Goal: Task Accomplishment & Management: Manage account settings

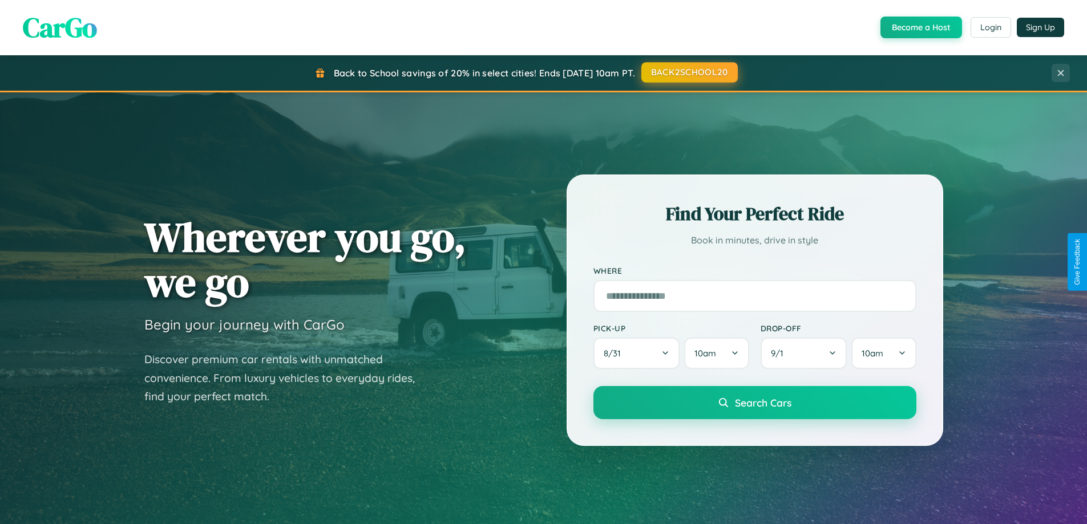
click at [689, 72] on button "BACK2SCHOOL20" at bounding box center [689, 72] width 96 height 21
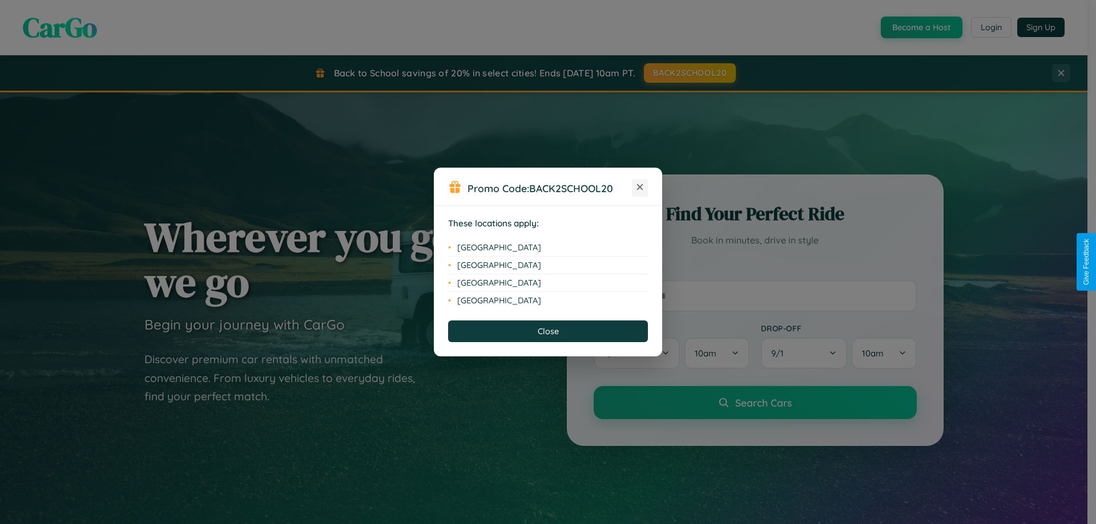
click at [640, 188] on icon at bounding box center [640, 187] width 6 height 6
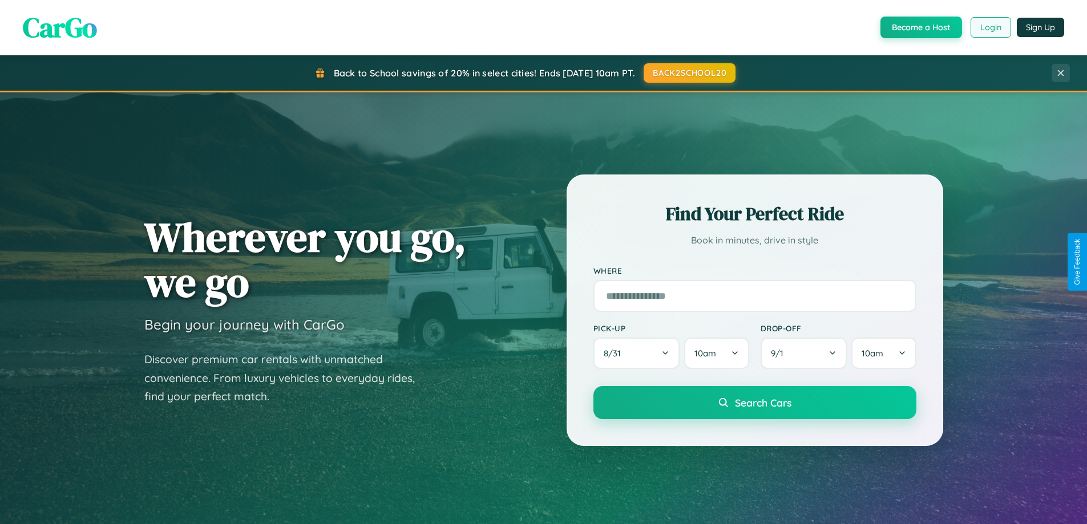
click at [990, 27] on button "Login" at bounding box center [991, 27] width 41 height 21
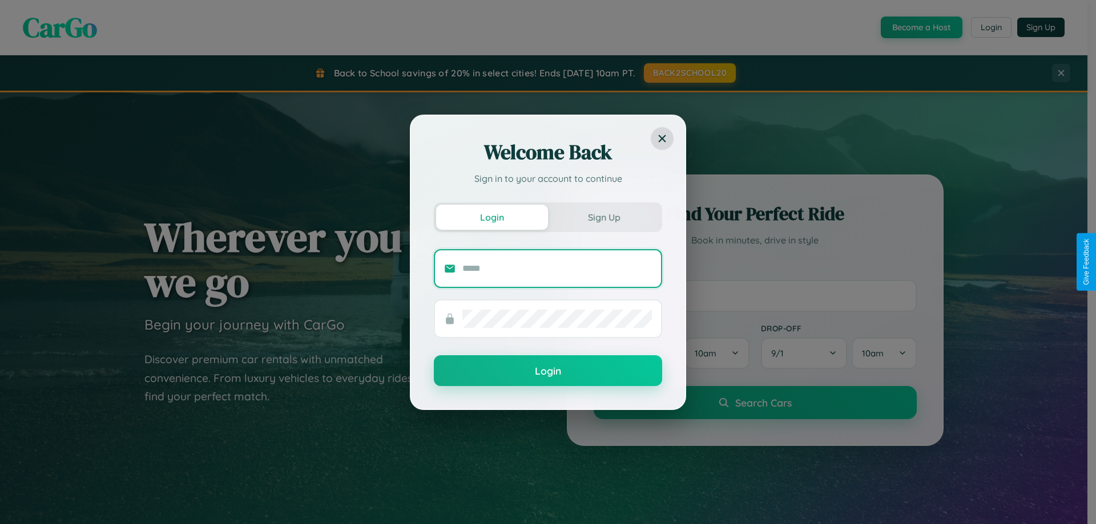
click at [557, 268] on input "text" at bounding box center [556, 269] width 189 height 18
type input "**********"
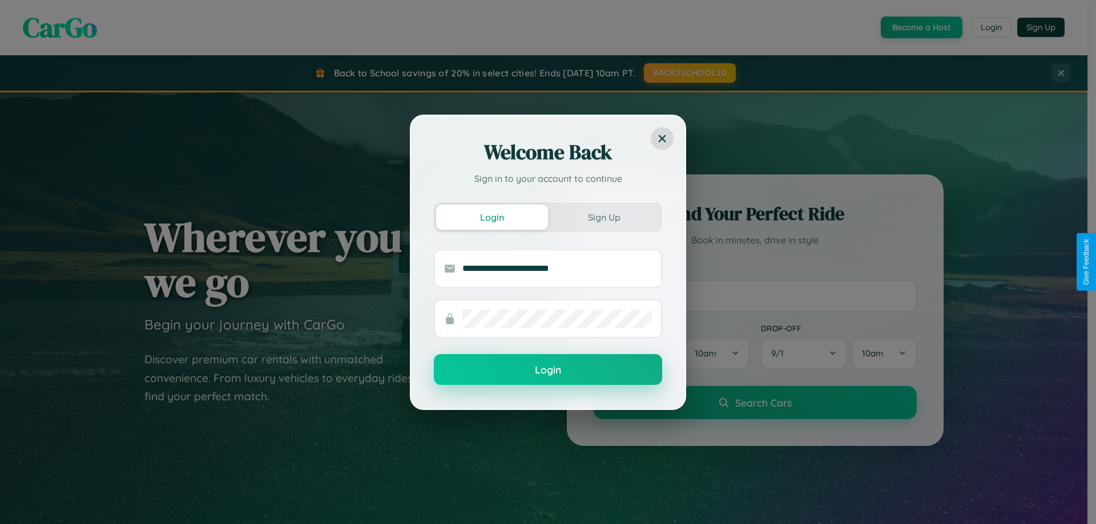
click at [548, 370] on button "Login" at bounding box center [548, 369] width 228 height 31
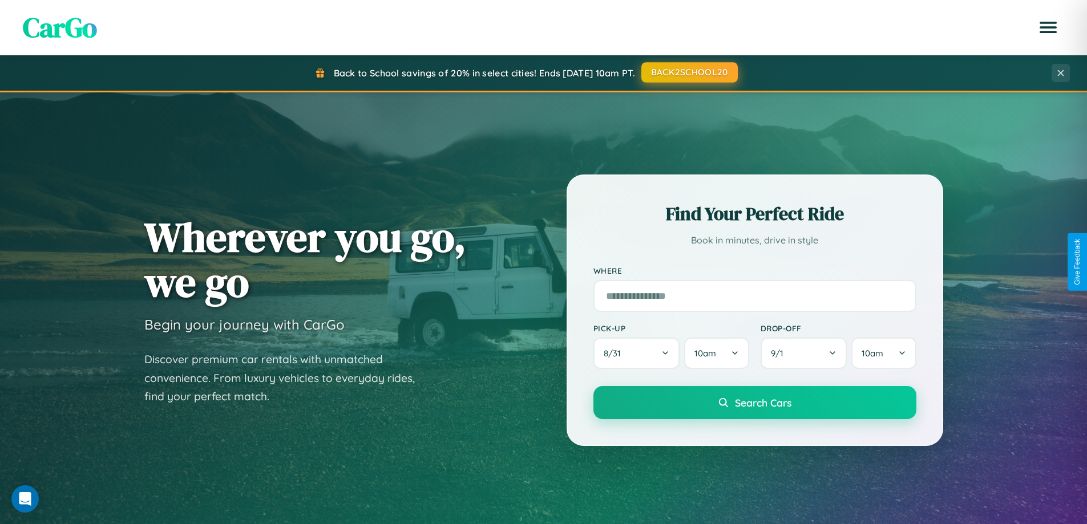
click at [689, 72] on button "BACK2SCHOOL20" at bounding box center [689, 72] width 96 height 21
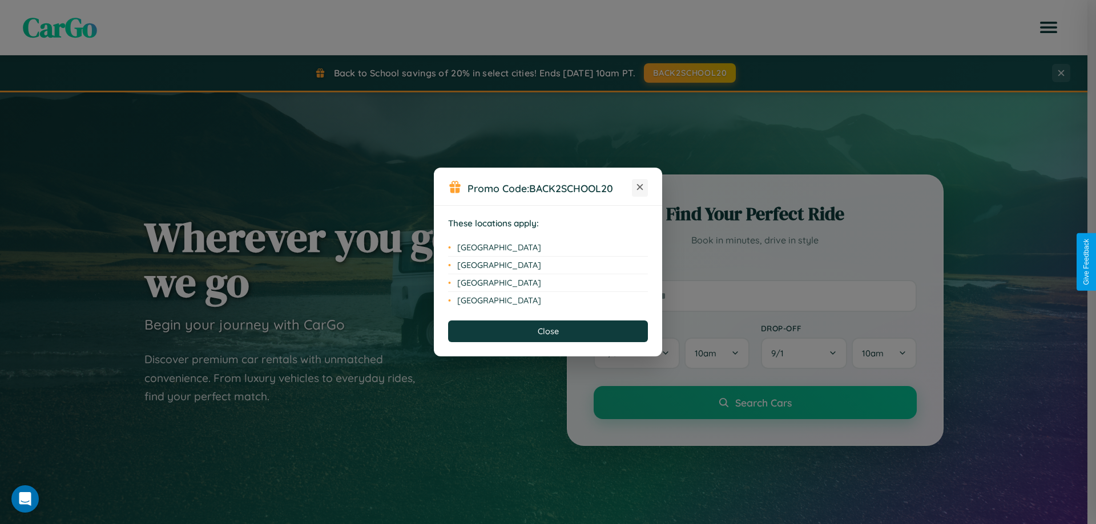
click at [640, 188] on icon at bounding box center [640, 187] width 6 height 6
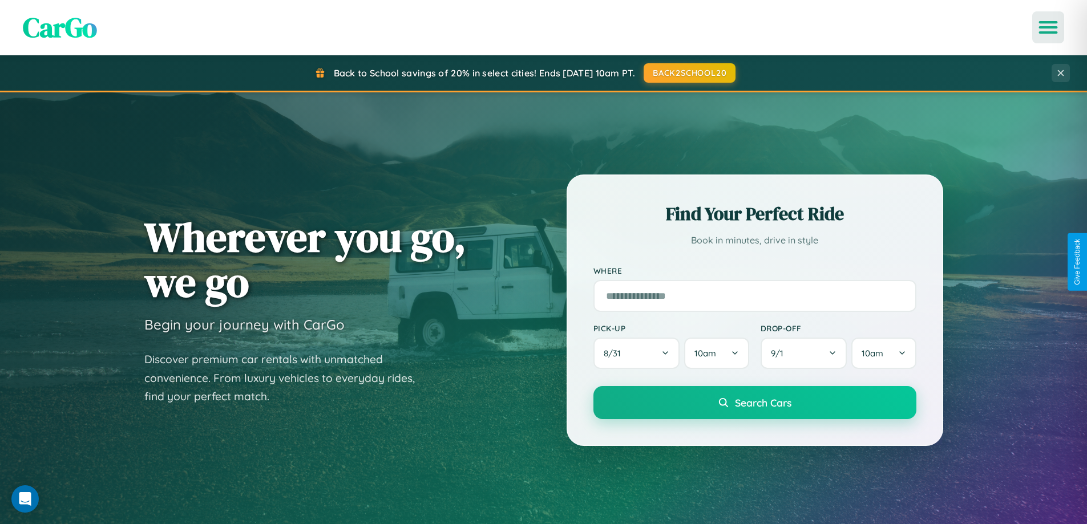
click at [1048, 27] on icon "Open menu" at bounding box center [1048, 27] width 17 height 10
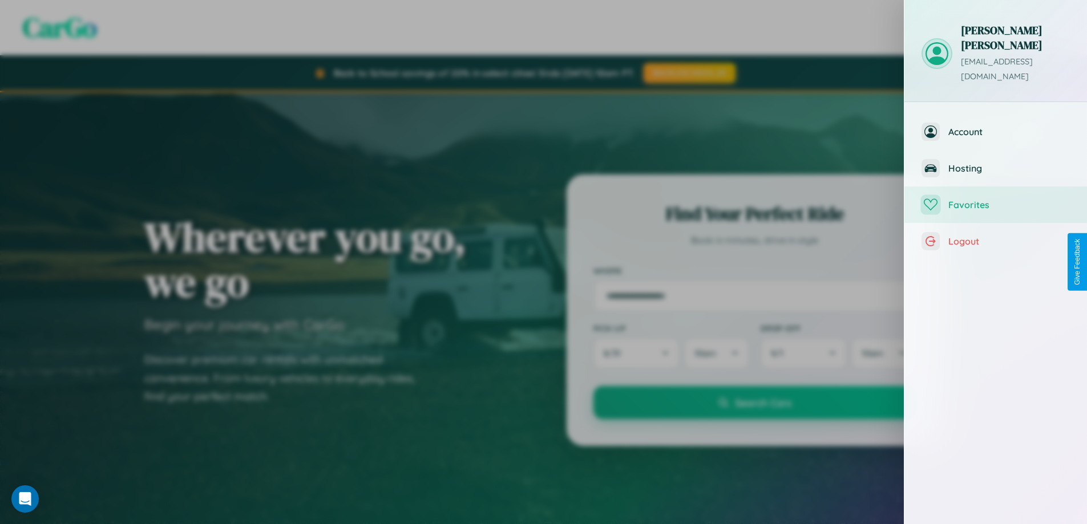
click at [996, 199] on span "Favorites" at bounding box center [1009, 204] width 122 height 11
